Goal: Use online tool/utility: Use online tool/utility

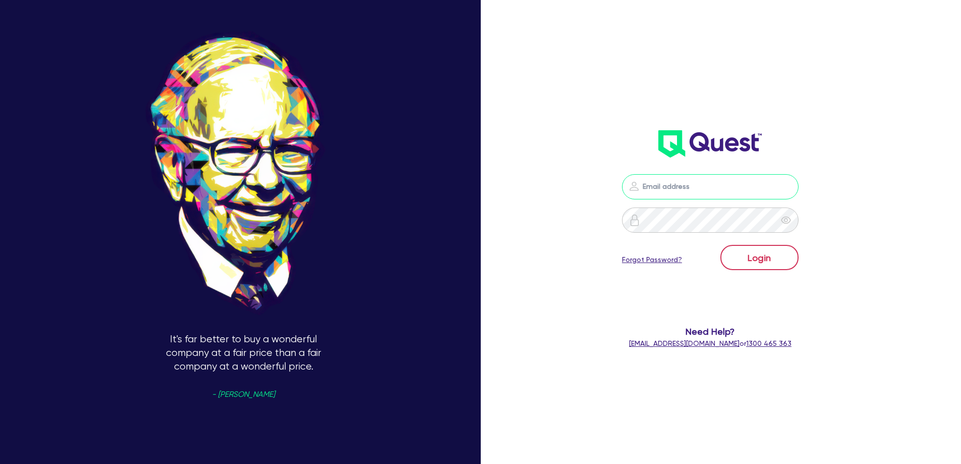
type input "[EMAIL_ADDRESS][DOMAIN_NAME]"
click at [762, 263] on button "Login" at bounding box center [759, 257] width 78 height 25
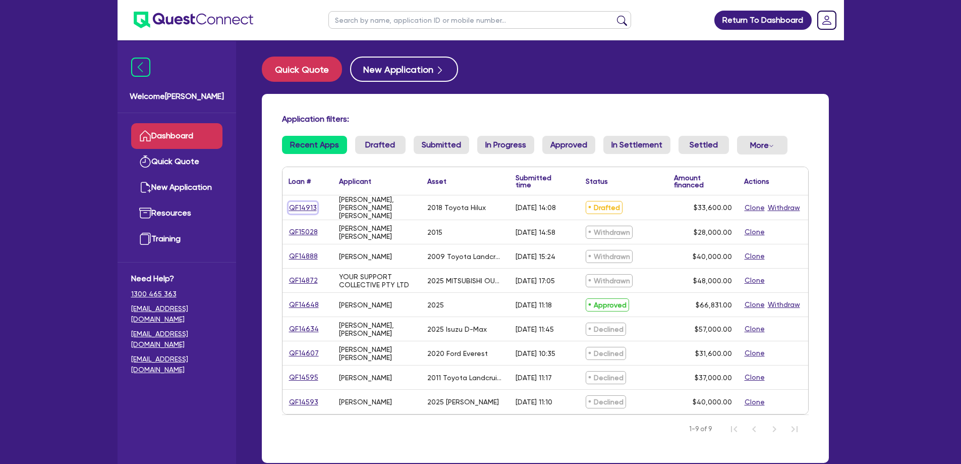
click at [313, 206] on link "QF14913" at bounding box center [302, 208] width 29 height 12
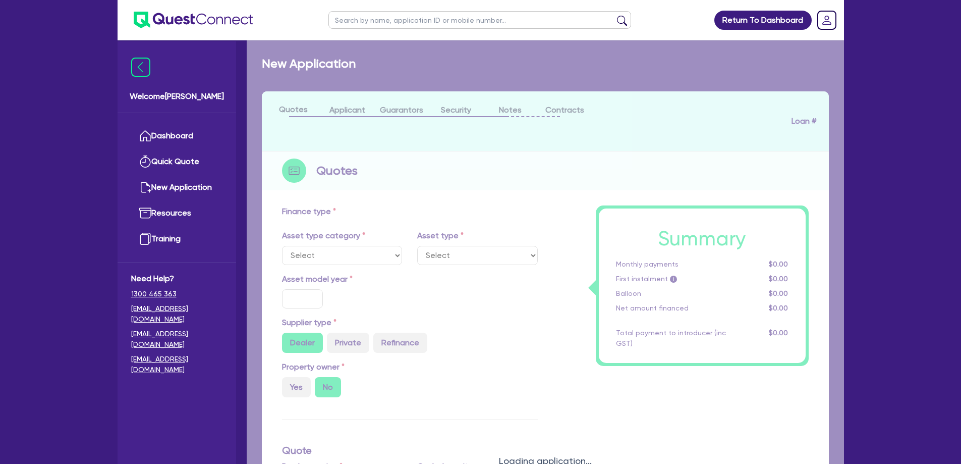
select select "CARS_AND_LIGHT_TRUCKS"
type input "2018"
radio input "false"
radio input "true"
type input "42,000"
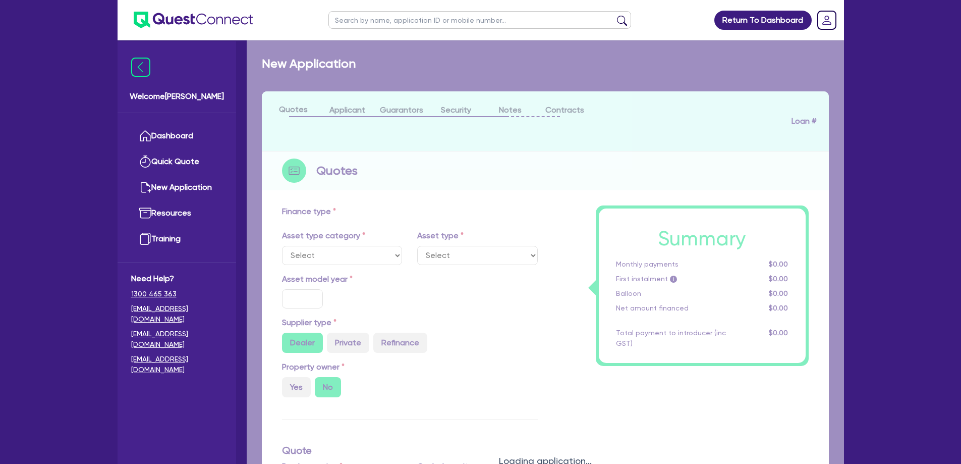
type input "8,400"
type input "13"
type input "4,368"
type input "17.99"
select select "VANS_AND_UTES"
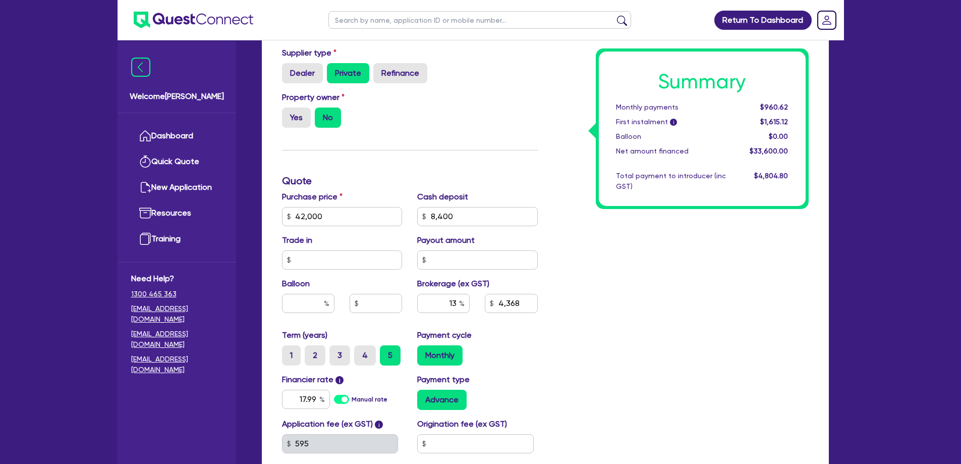
scroll to position [445, 0]
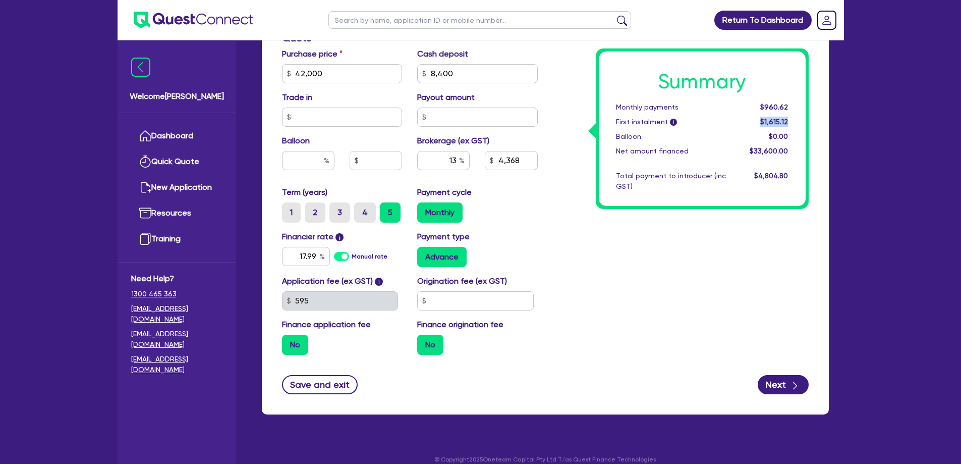
drag, startPoint x: 787, startPoint y: 120, endPoint x: 760, endPoint y: 125, distance: 27.7
click at [760, 125] on div "$1,615.12" at bounding box center [764, 122] width 63 height 11
copy span "$1,615.12"
